Goal: Complete application form

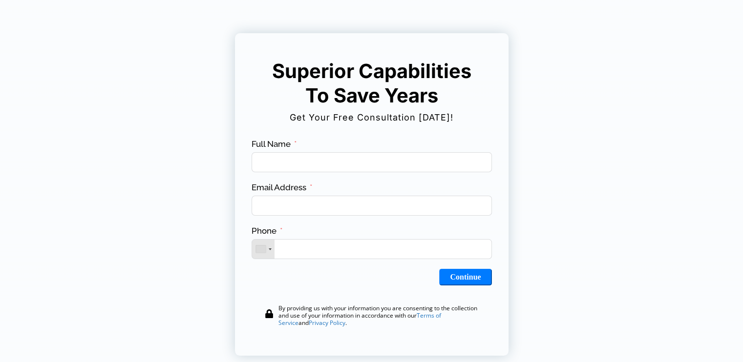
scroll to position [51, 0]
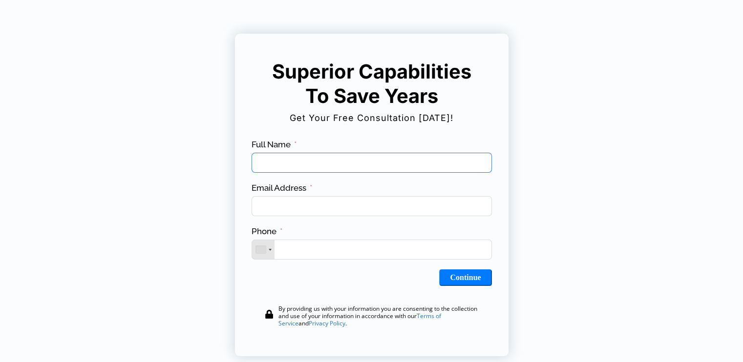
click at [370, 160] on input "Full Name" at bounding box center [371, 163] width 240 height 20
type input "**********"
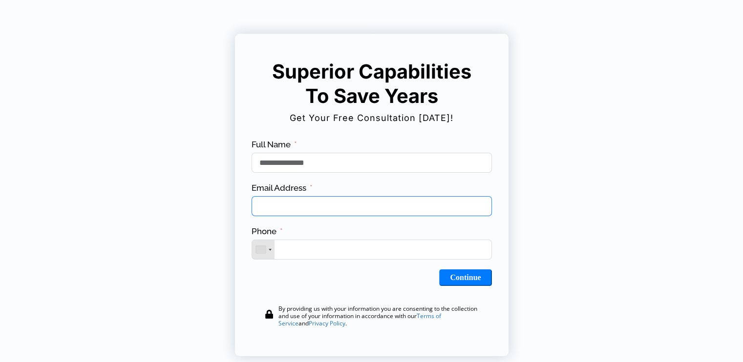
type input "**********"
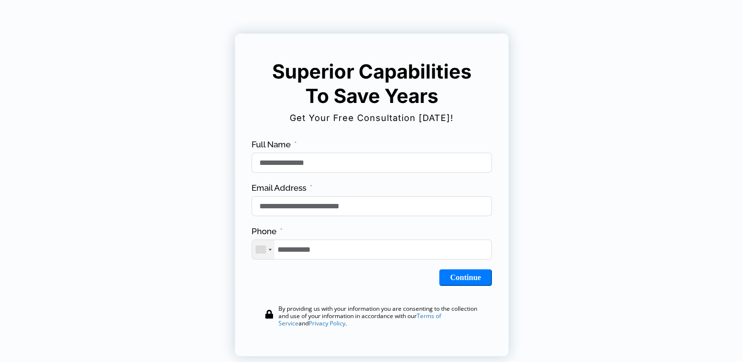
click at [270, 254] on div "Telephone country code" at bounding box center [263, 249] width 22 height 19
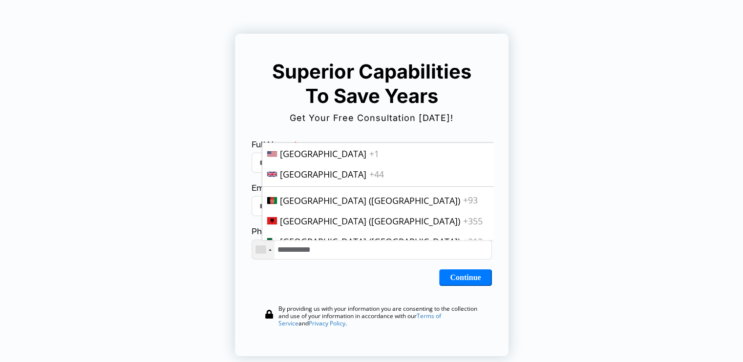
scroll to position [2007, 0]
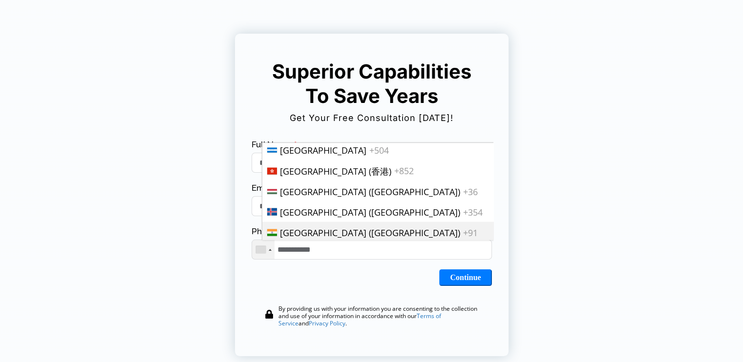
click at [283, 227] on span "[GEOGRAPHIC_DATA] ([GEOGRAPHIC_DATA])" at bounding box center [370, 233] width 180 height 12
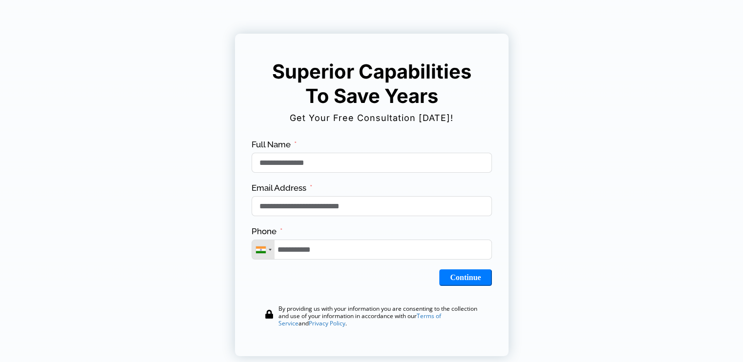
click at [466, 286] on button "Continue" at bounding box center [465, 277] width 52 height 17
type input "**********"
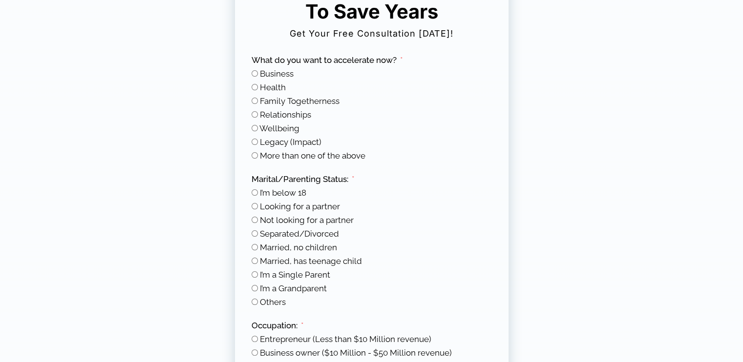
scroll to position [139, 0]
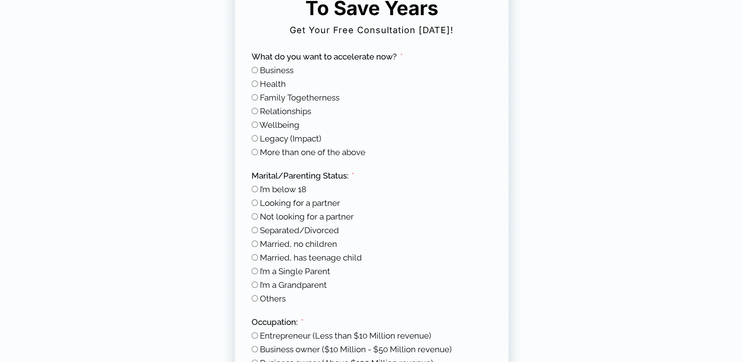
click at [280, 68] on span "Business" at bounding box center [277, 70] width 34 height 10
click at [269, 297] on span "Others" at bounding box center [273, 299] width 26 height 10
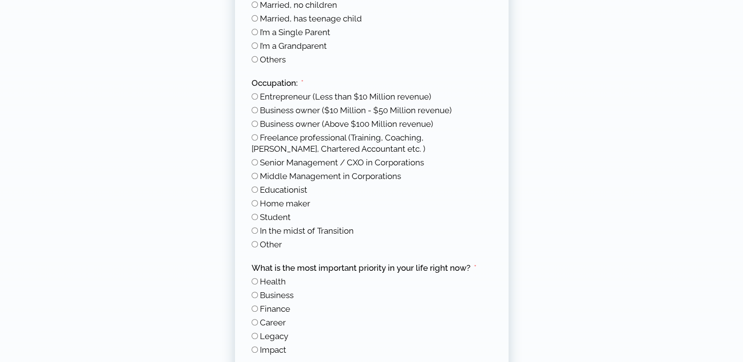
scroll to position [379, 0]
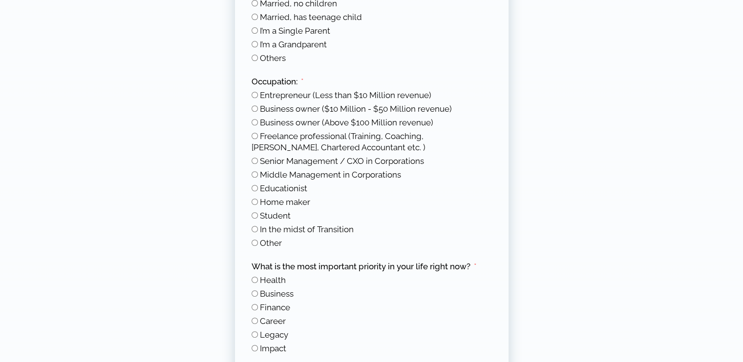
click at [268, 136] on span "Freelance professional (Training, Coaching, [PERSON_NAME], Chartered Accountant…" at bounding box center [338, 141] width 174 height 21
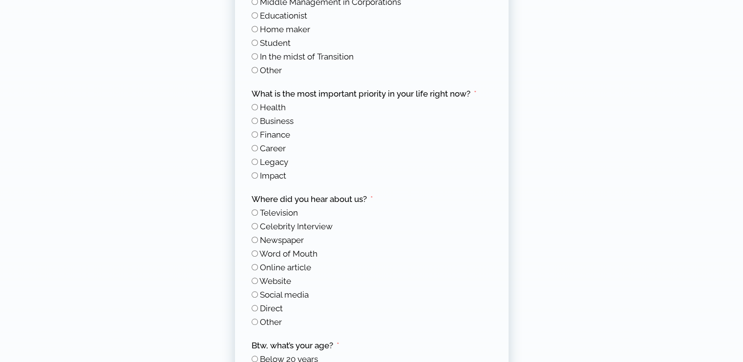
scroll to position [554, 0]
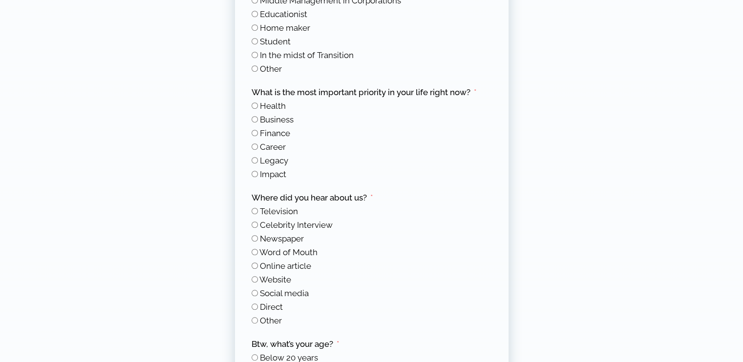
click at [277, 131] on span "Finance" at bounding box center [275, 133] width 30 height 10
click at [281, 290] on span "Social media" at bounding box center [284, 294] width 49 height 10
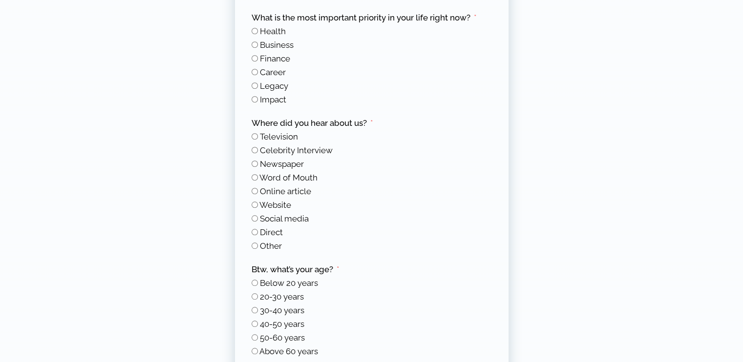
scroll to position [625, 0]
